Goal: Transaction & Acquisition: Purchase product/service

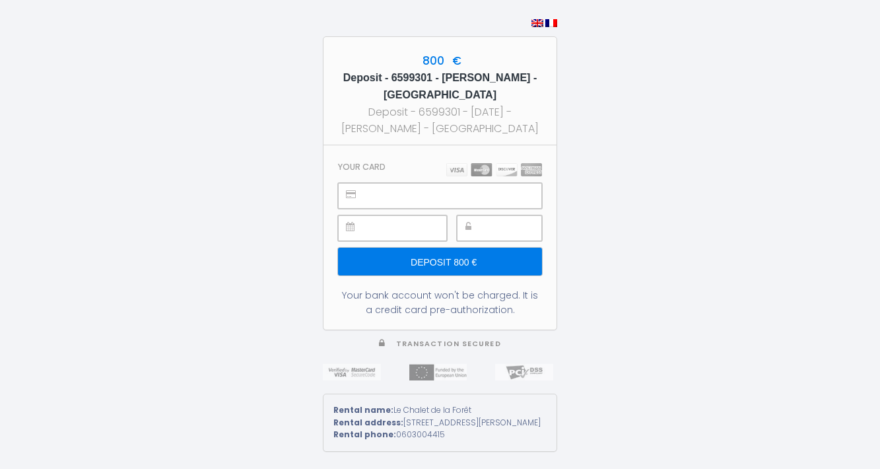
drag, startPoint x: 392, startPoint y: 427, endPoint x: 399, endPoint y: 416, distance: 13.0
click at [399, 416] on div "Rental address: 29 rue de Roderen Bourbach-le-Bas France 68290" at bounding box center [439, 422] width 213 height 13
copy div "[STREET_ADDRESS][PERSON_NAME]"
drag, startPoint x: 511, startPoint y: 307, endPoint x: 455, endPoint y: 307, distance: 55.4
click at [455, 307] on div "Your bank account won't be charged. It is a credit card pre-authorization." at bounding box center [440, 302] width 204 height 29
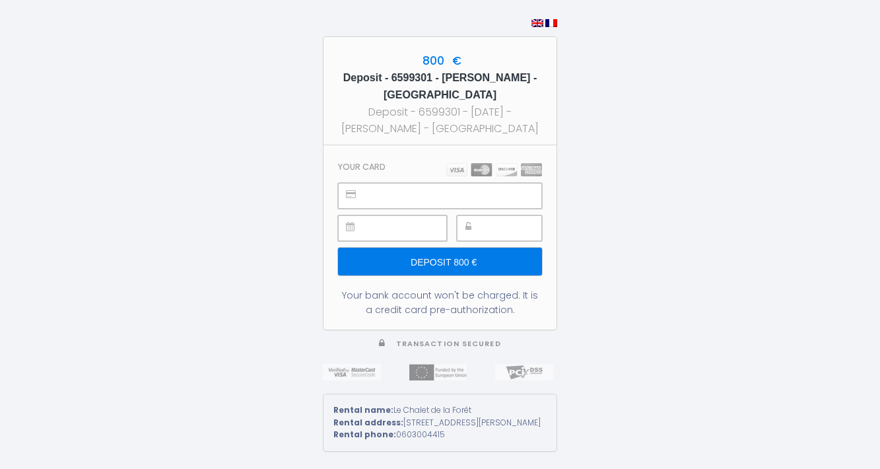
click at [444, 307] on div "Your bank account won't be charged. It is a credit card pre-authorization." at bounding box center [440, 302] width 204 height 29
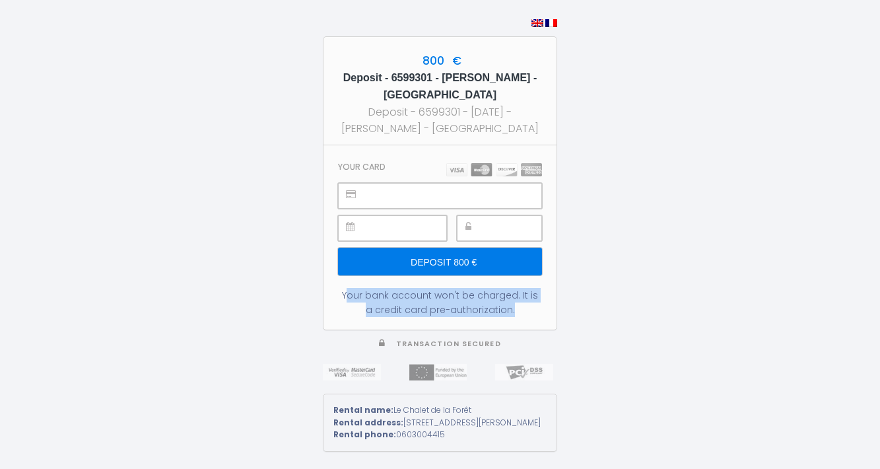
click at [444, 307] on div "Your bank account won't be charged. It is a credit card pre-authorization." at bounding box center [440, 302] width 204 height 29
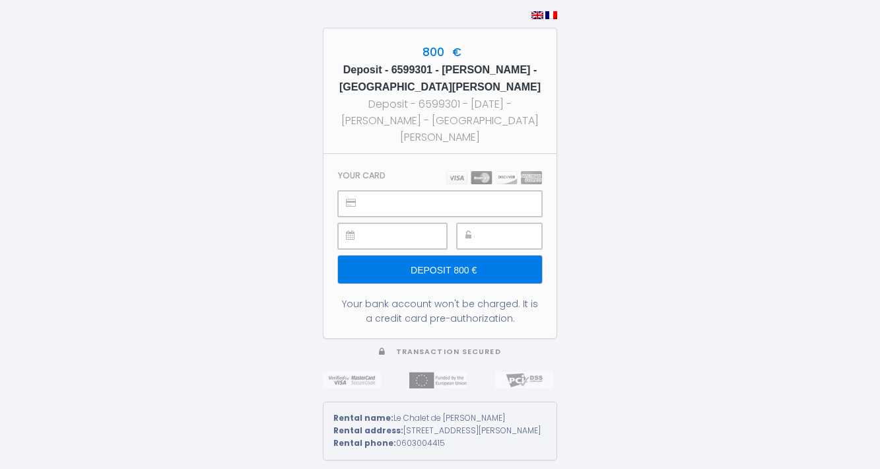
click at [407, 256] on input "Deposit 800 €" at bounding box center [440, 269] width 204 height 28
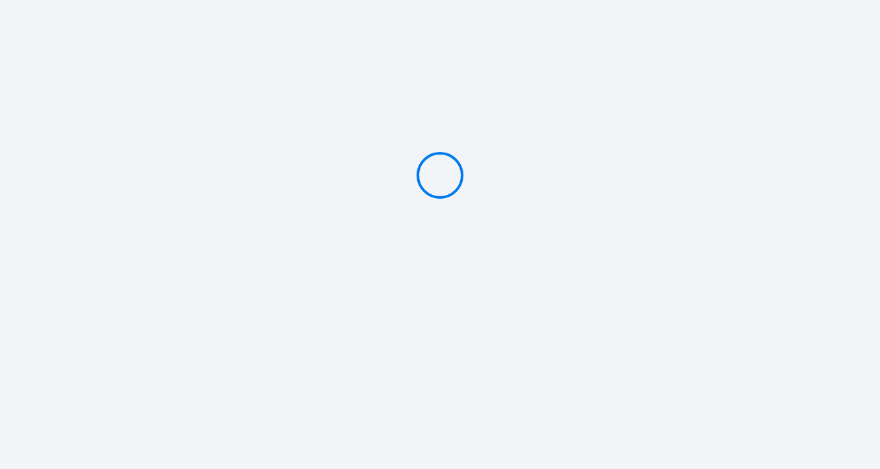
type input "Deposit 800 €"
